Goal: Task Accomplishment & Management: Complete application form

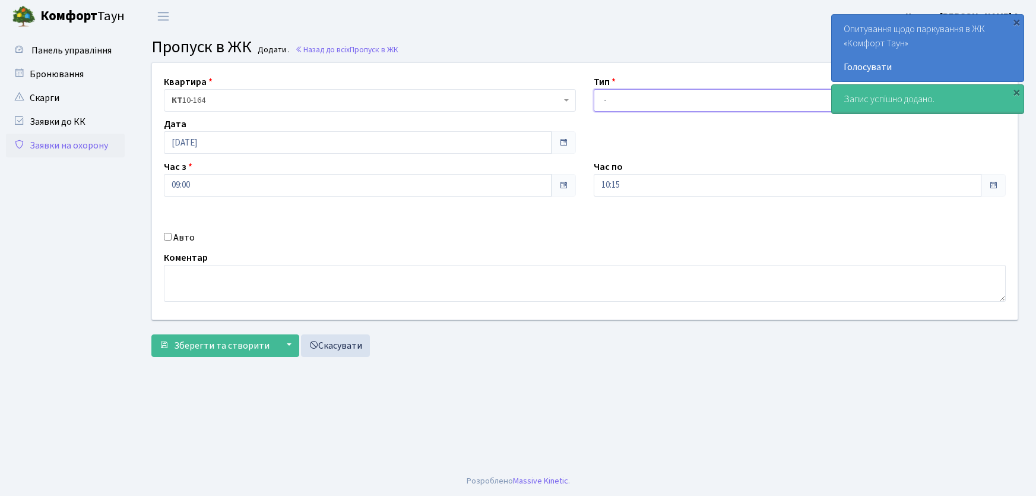
drag, startPoint x: 0, startPoint y: 0, endPoint x: 625, endPoint y: 106, distance: 634.3
click at [625, 106] on select "- Доставка Таксі Гості Сервіс" at bounding box center [800, 100] width 412 height 23
select select "1"
click at [594, 89] on select "- Доставка Таксі Гості Сервіс" at bounding box center [800, 100] width 412 height 23
drag, startPoint x: 630, startPoint y: 186, endPoint x: 530, endPoint y: 186, distance: 99.8
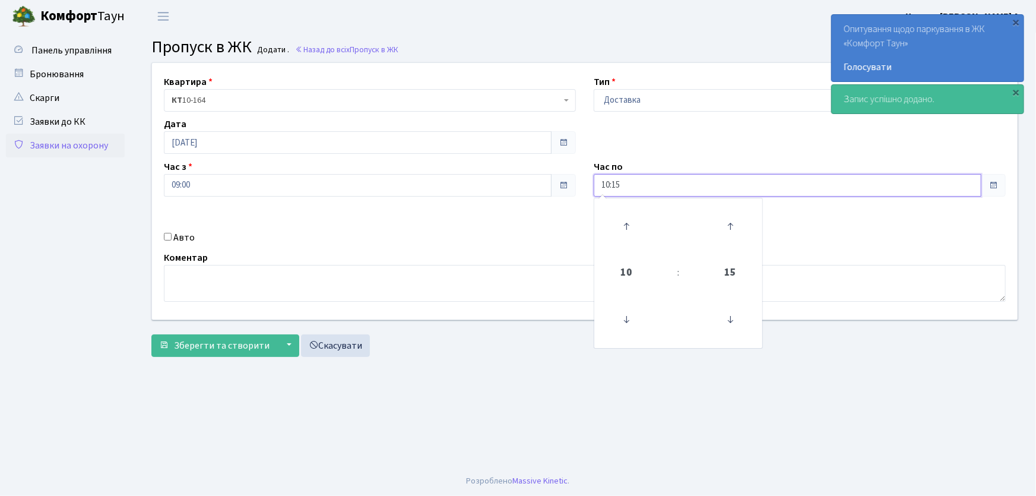
click at [530, 186] on div "Квартира <b>КТ</b>&nbsp;&nbsp;&nbsp;&nbsp;10-164 КТ 10-164 Тип - Доставка Таксі…" at bounding box center [585, 191] width 884 height 257
type input "22:00"
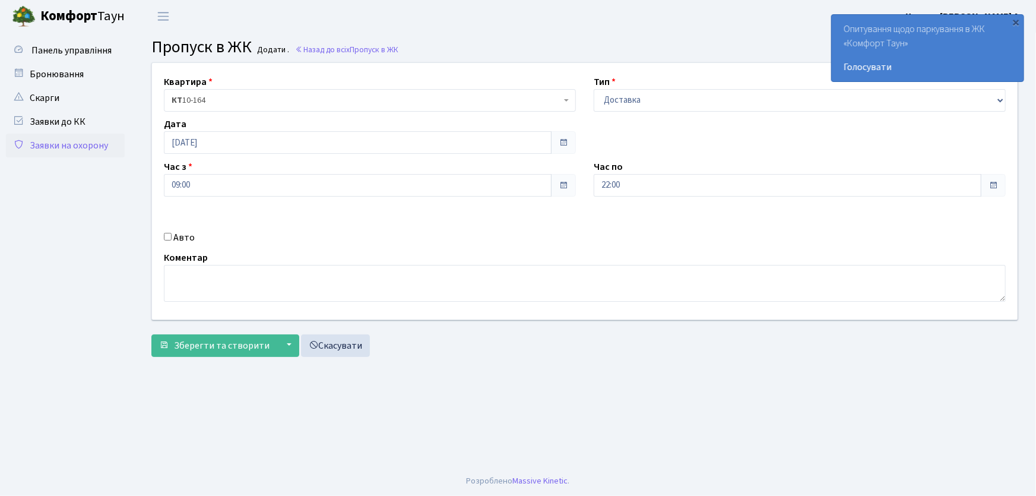
click at [168, 237] on input "Авто" at bounding box center [168, 237] width 8 height 8
checkbox input "true"
type input "r"
type input "КІ6760АВ"
click at [151, 334] on button "Зберегти та створити" at bounding box center [214, 345] width 126 height 23
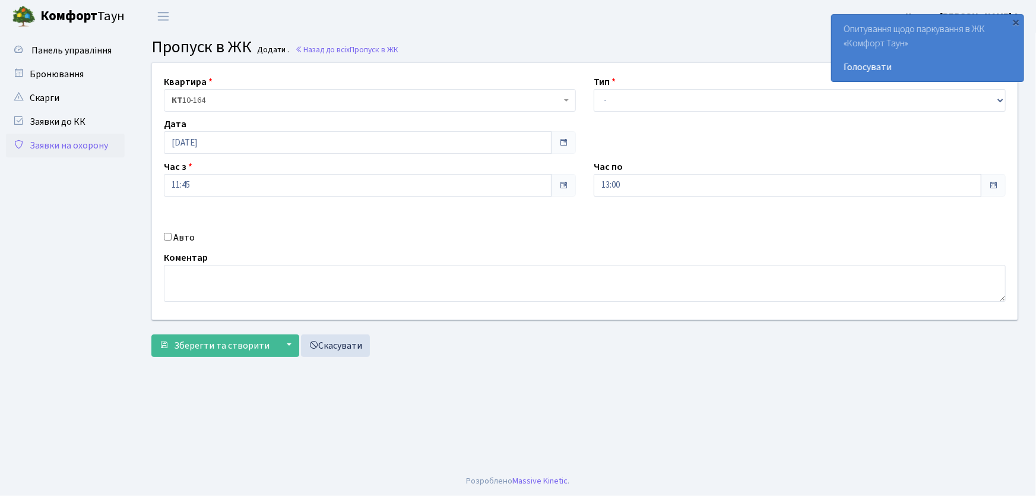
click at [88, 148] on link "Заявки на охорону" at bounding box center [65, 146] width 119 height 24
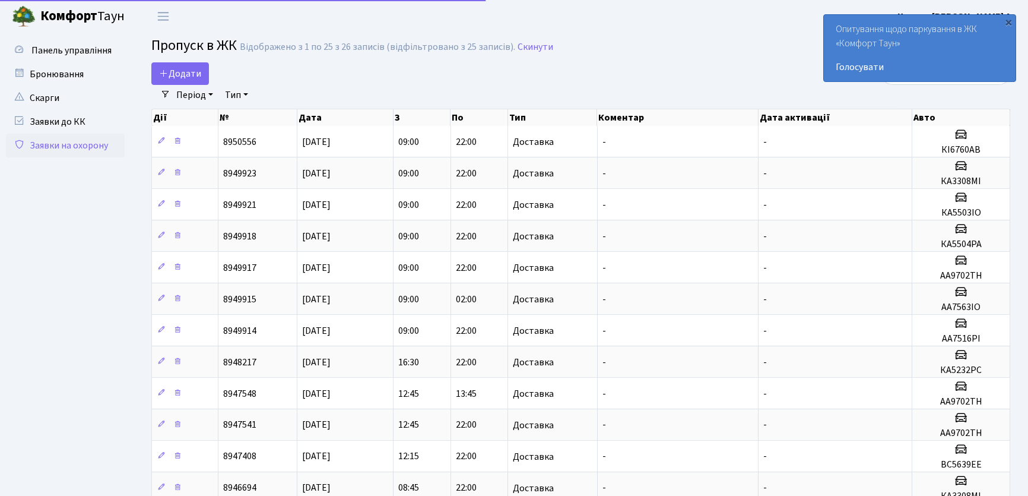
select select "25"
click at [482, 86] on div "Період 05.09.2025 - 05.09.2025 Тип - Доставка Таксі Гості Сервіс Очистити фільт…" at bounding box center [585, 95] width 831 height 20
